Goal: Task Accomplishment & Management: Manage account settings

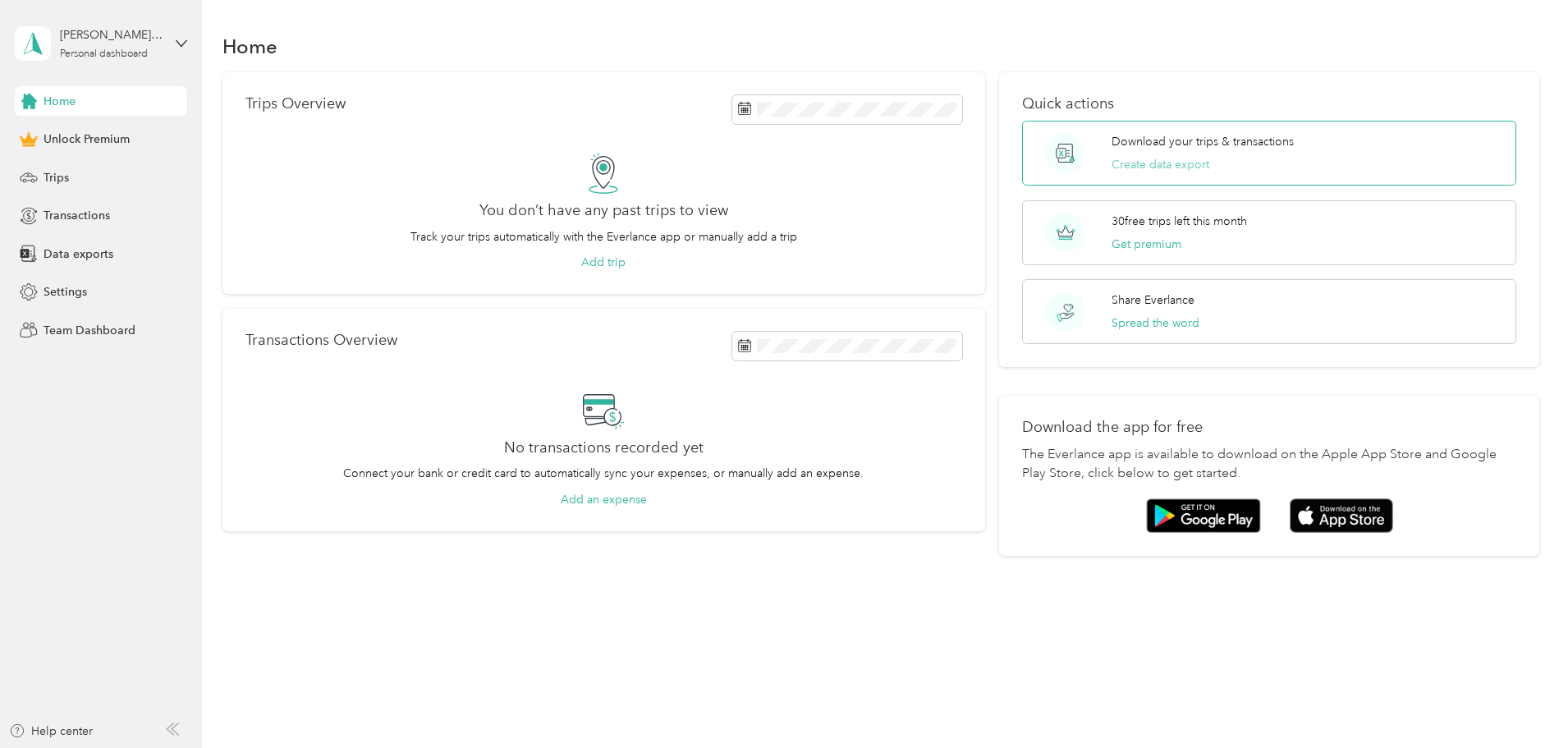
click at [1153, 166] on button "Create data export" at bounding box center [1160, 164] width 97 height 17
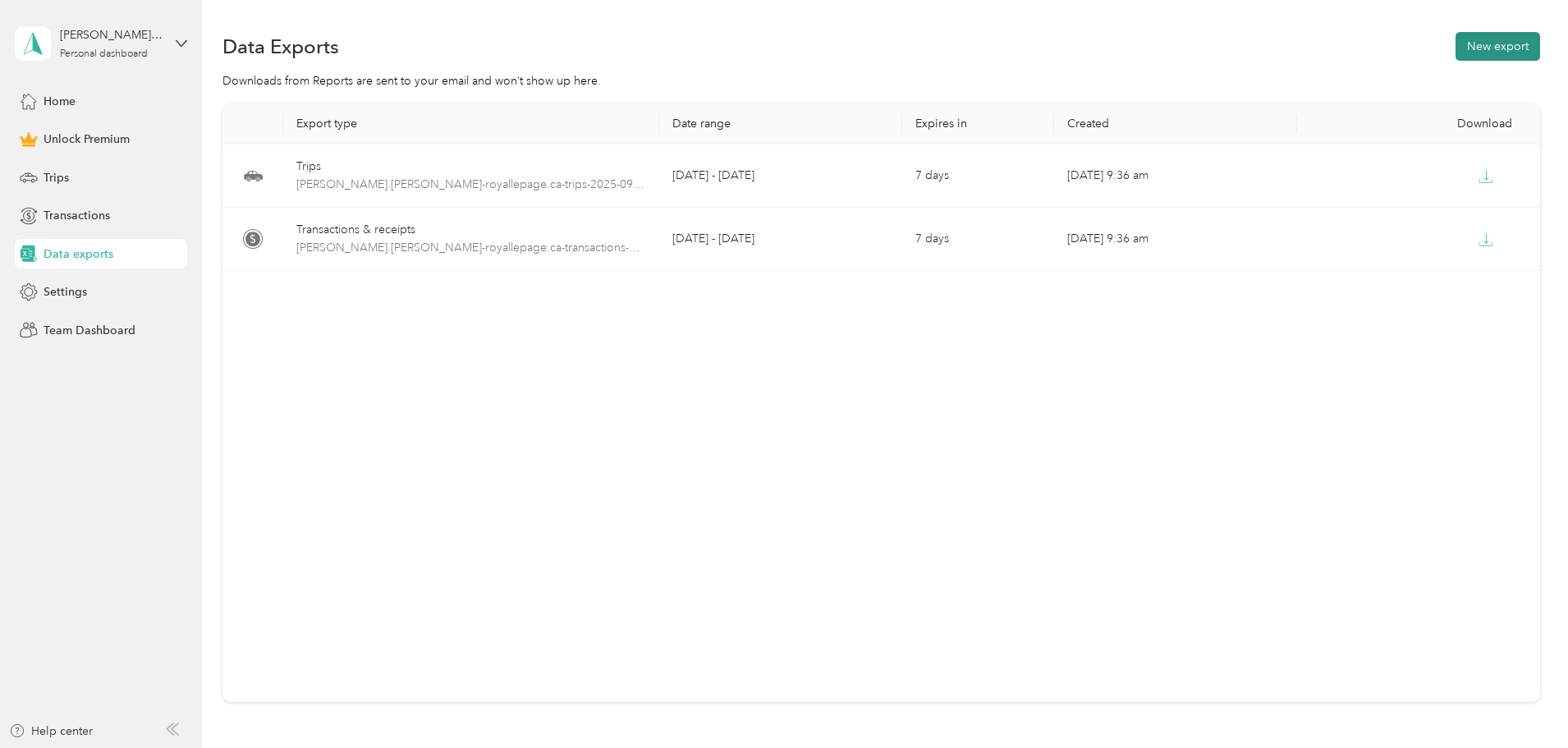
click at [1456, 45] on button "New export" at bounding box center [1498, 46] width 85 height 29
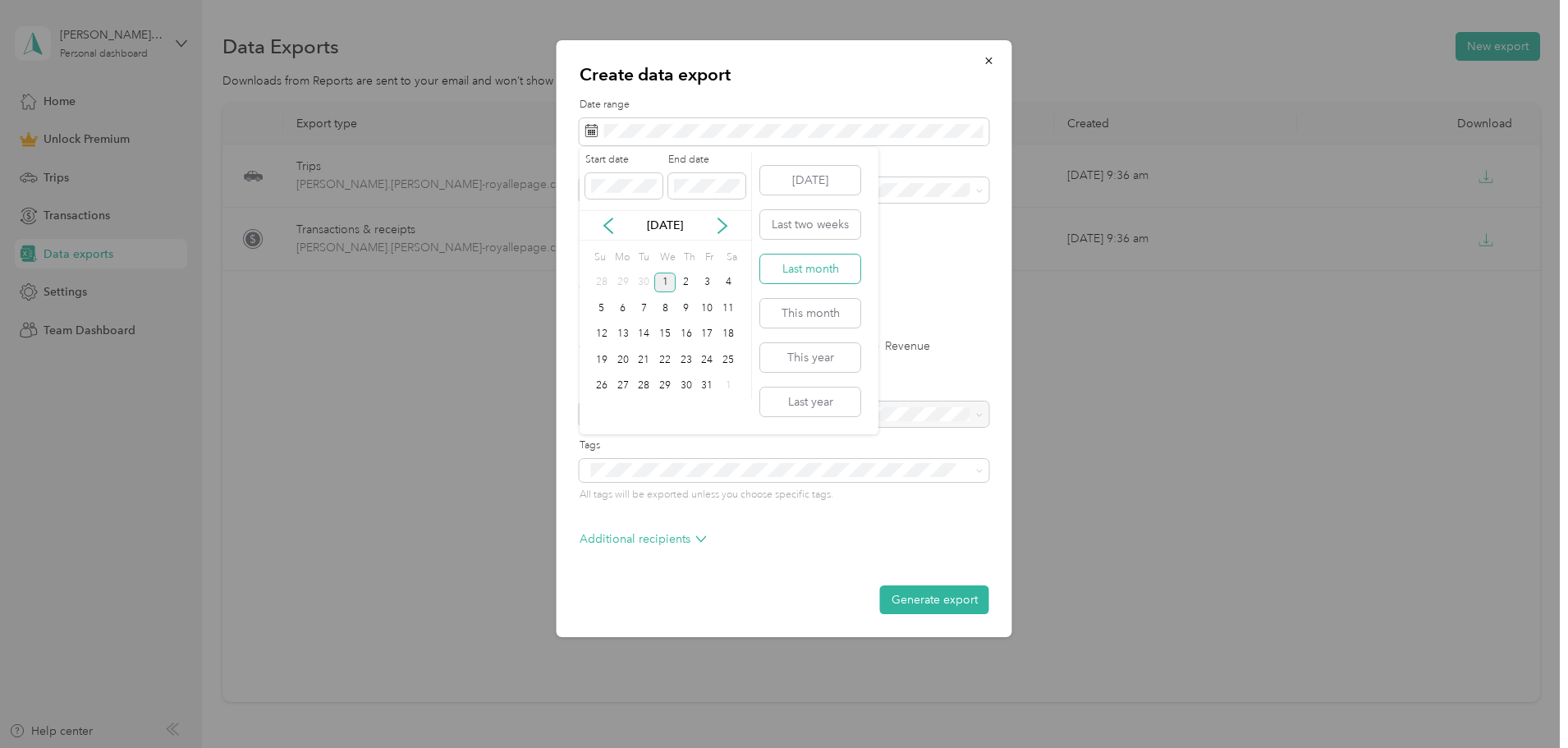
click at [825, 276] on button "Last month" at bounding box center [811, 269] width 100 height 29
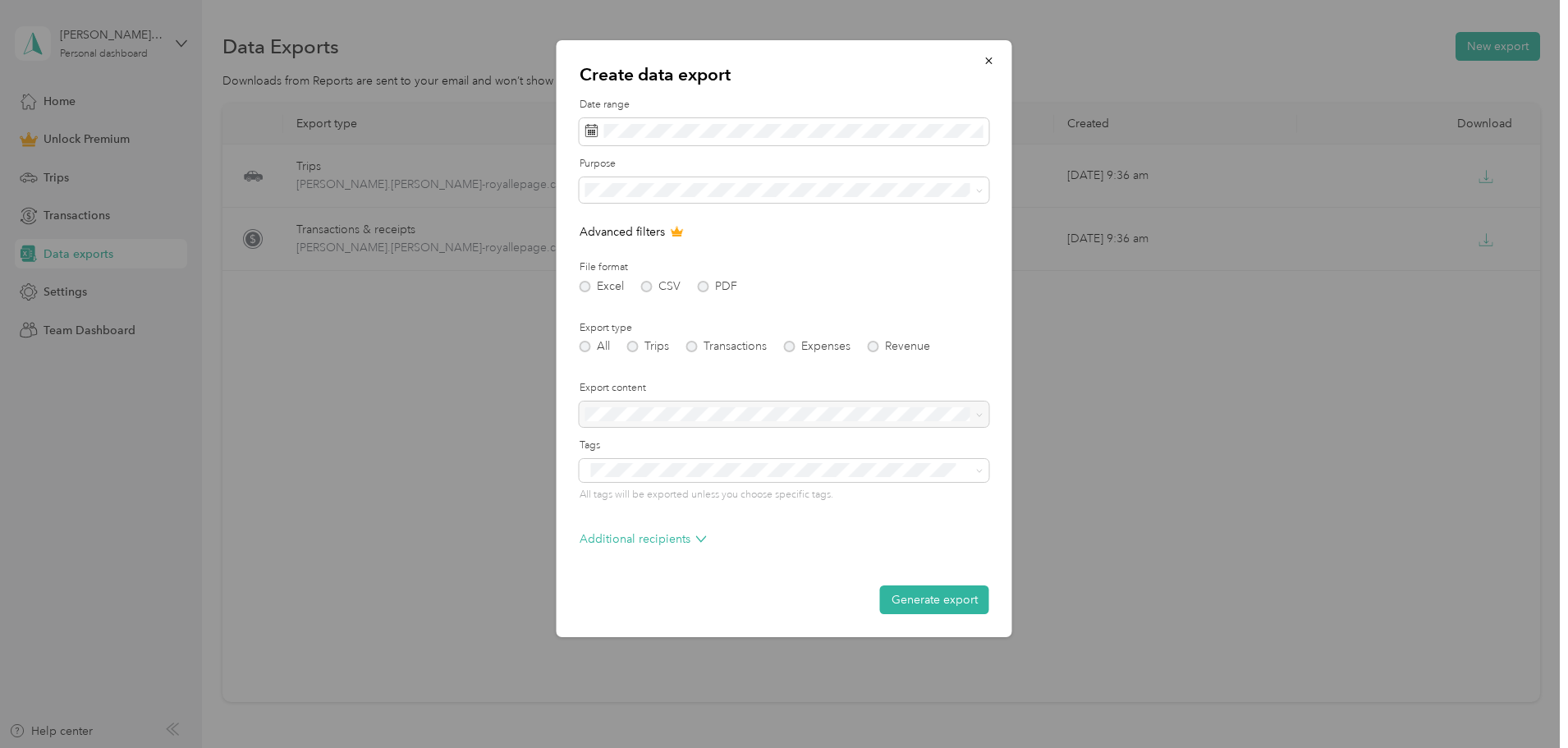
click at [705, 285] on div "Excel CSV PDF" at bounding box center [785, 286] width 409 height 12
click at [623, 405] on div at bounding box center [785, 414] width 409 height 27
click at [986, 61] on icon "button" at bounding box center [990, 61] width 12 height 12
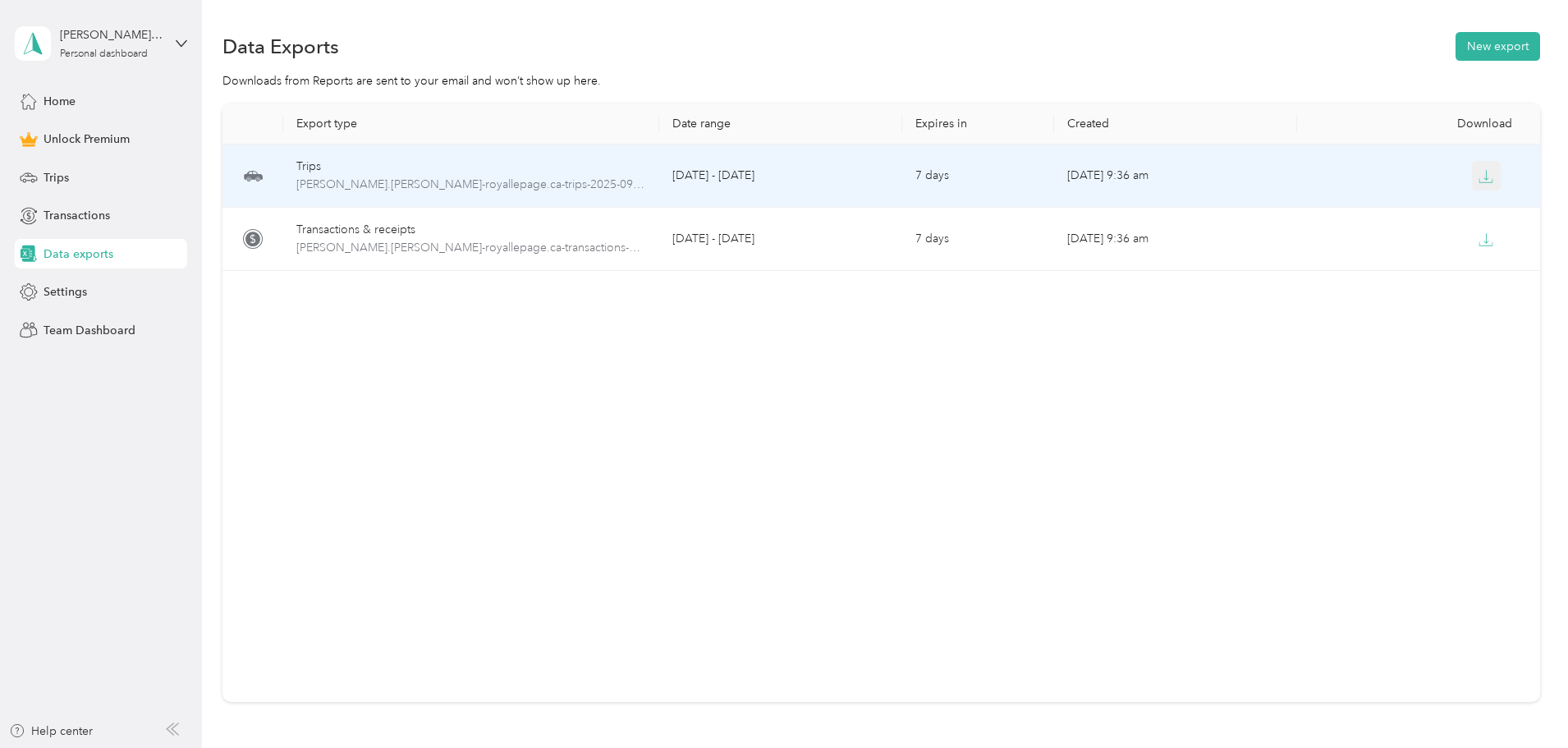
click at [1479, 175] on icon "button" at bounding box center [1486, 176] width 15 height 15
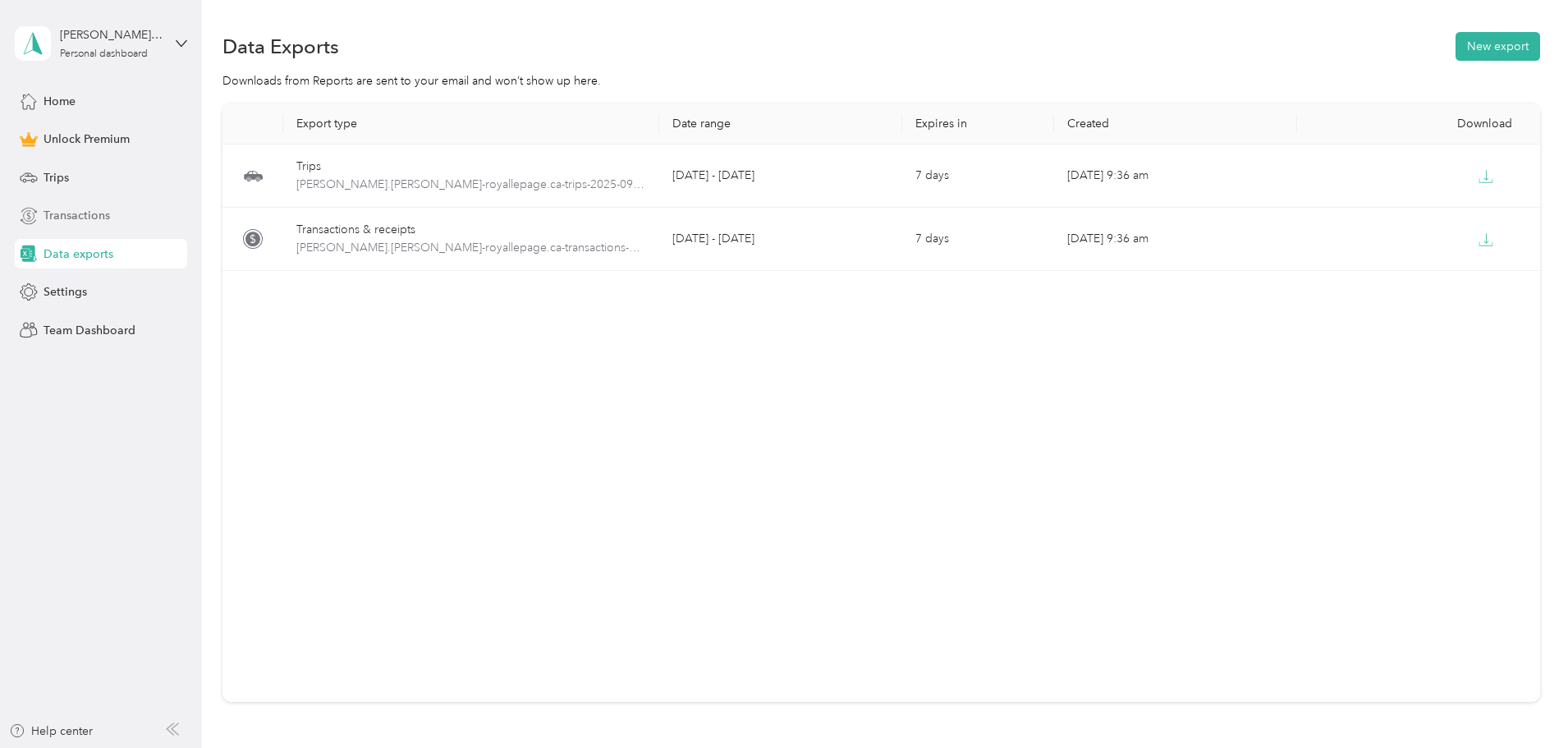
click at [97, 219] on span "Transactions" at bounding box center [77, 215] width 67 height 17
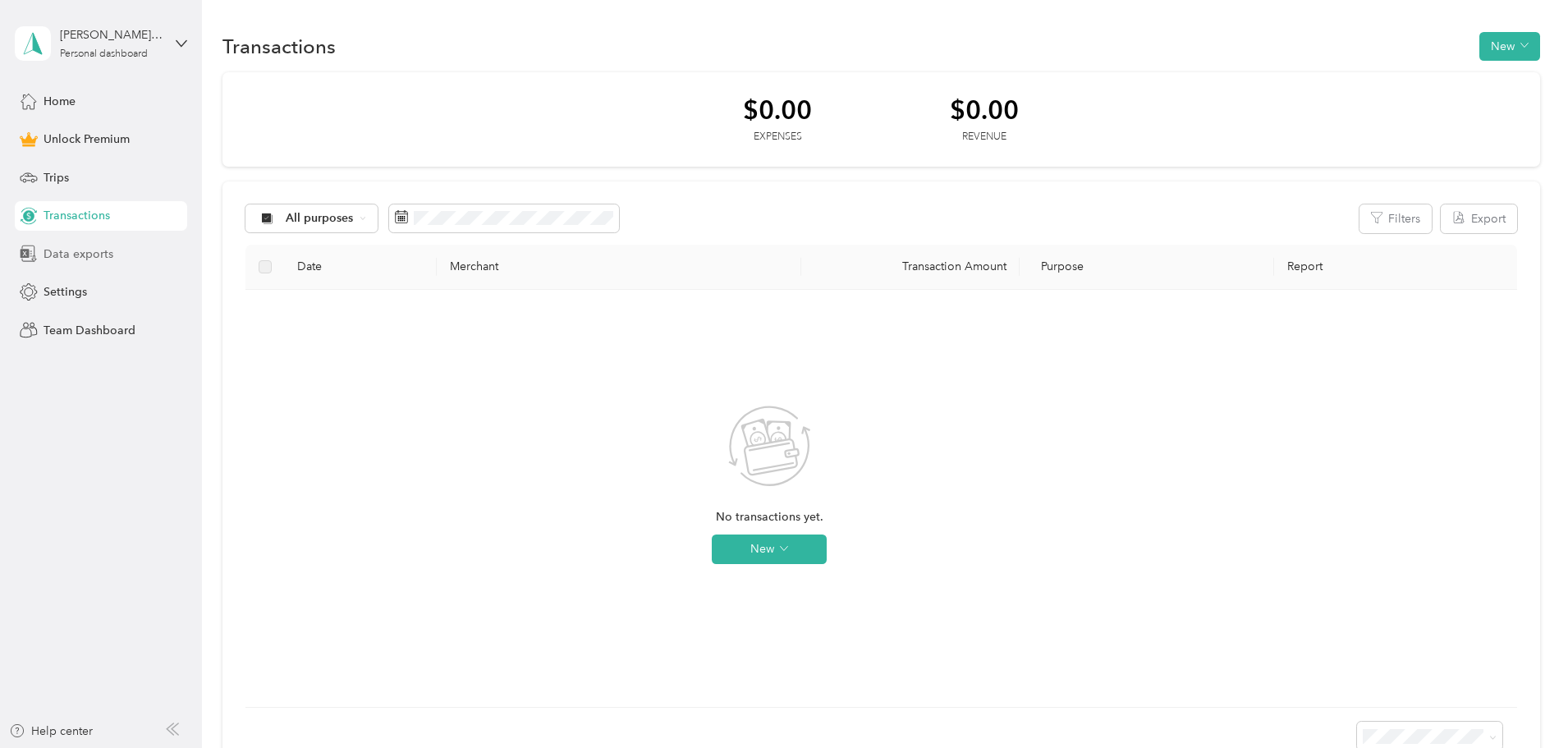
click at [78, 253] on span "Data exports" at bounding box center [78, 254] width 70 height 17
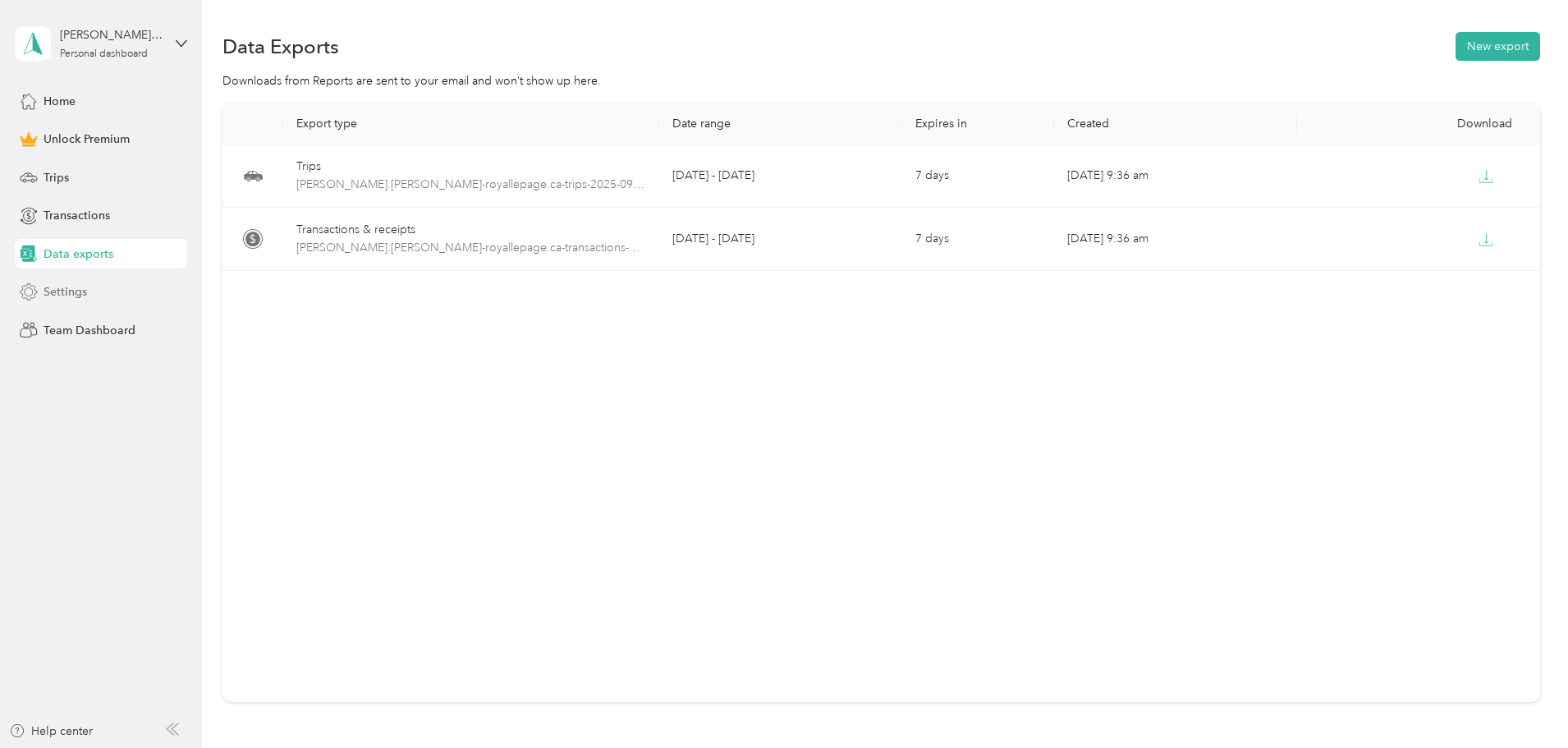
click at [59, 286] on span "Settings" at bounding box center [65, 291] width 43 height 17
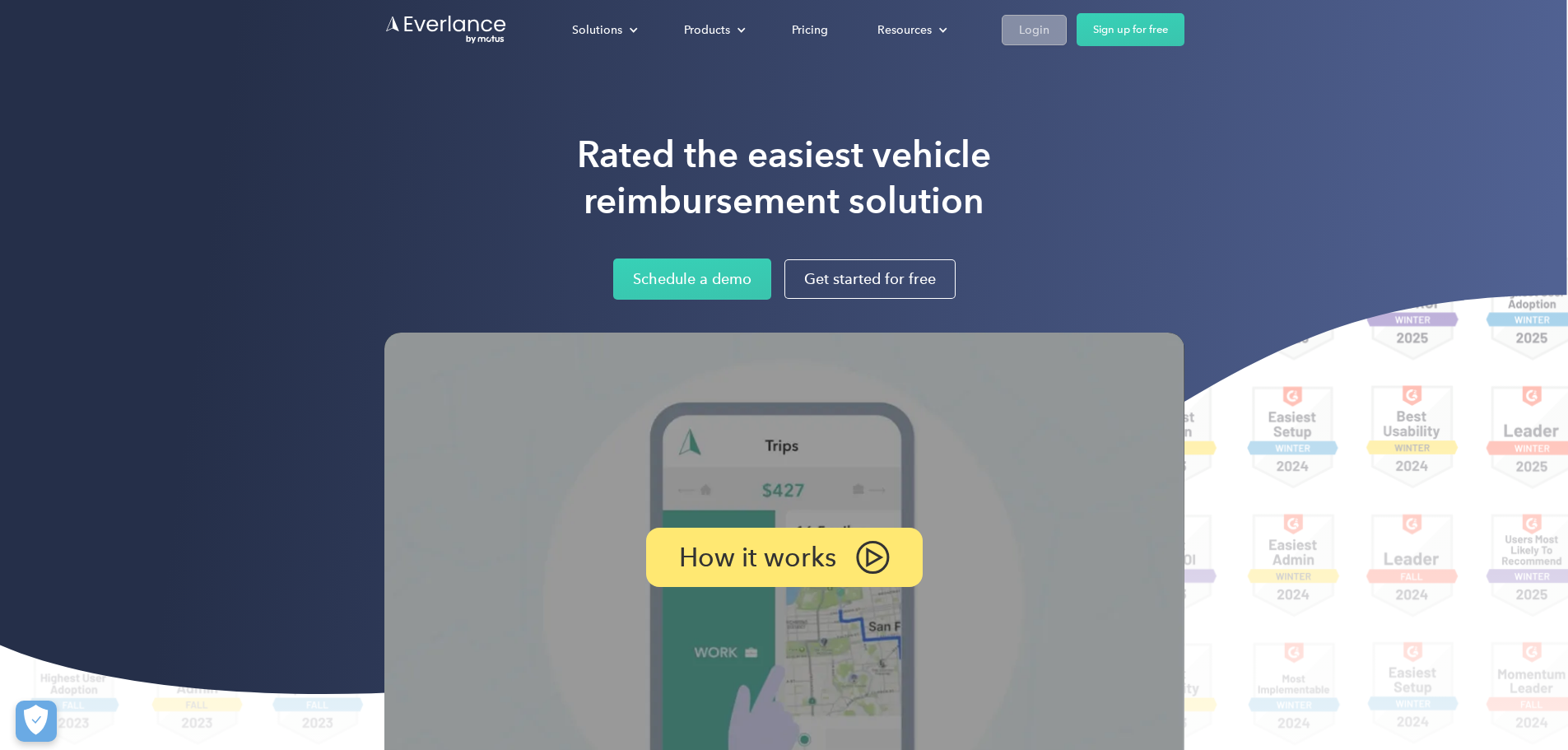
click at [1050, 31] on div "Login" at bounding box center [1034, 30] width 31 height 21
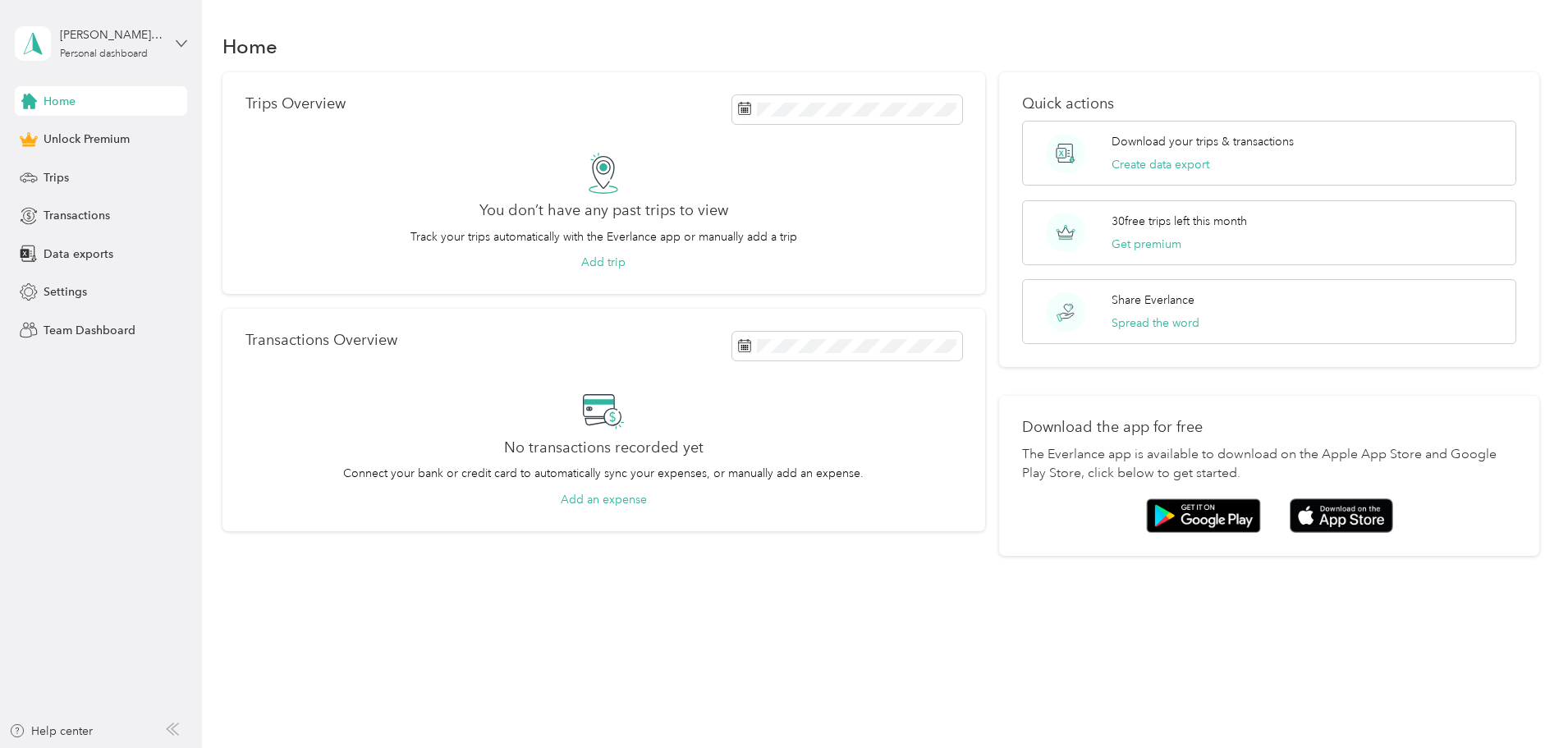
click at [178, 42] on icon at bounding box center [181, 42] width 10 height 6
click at [72, 141] on div "Log out" at bounding box center [280, 135] width 509 height 29
